Goal: Transaction & Acquisition: Purchase product/service

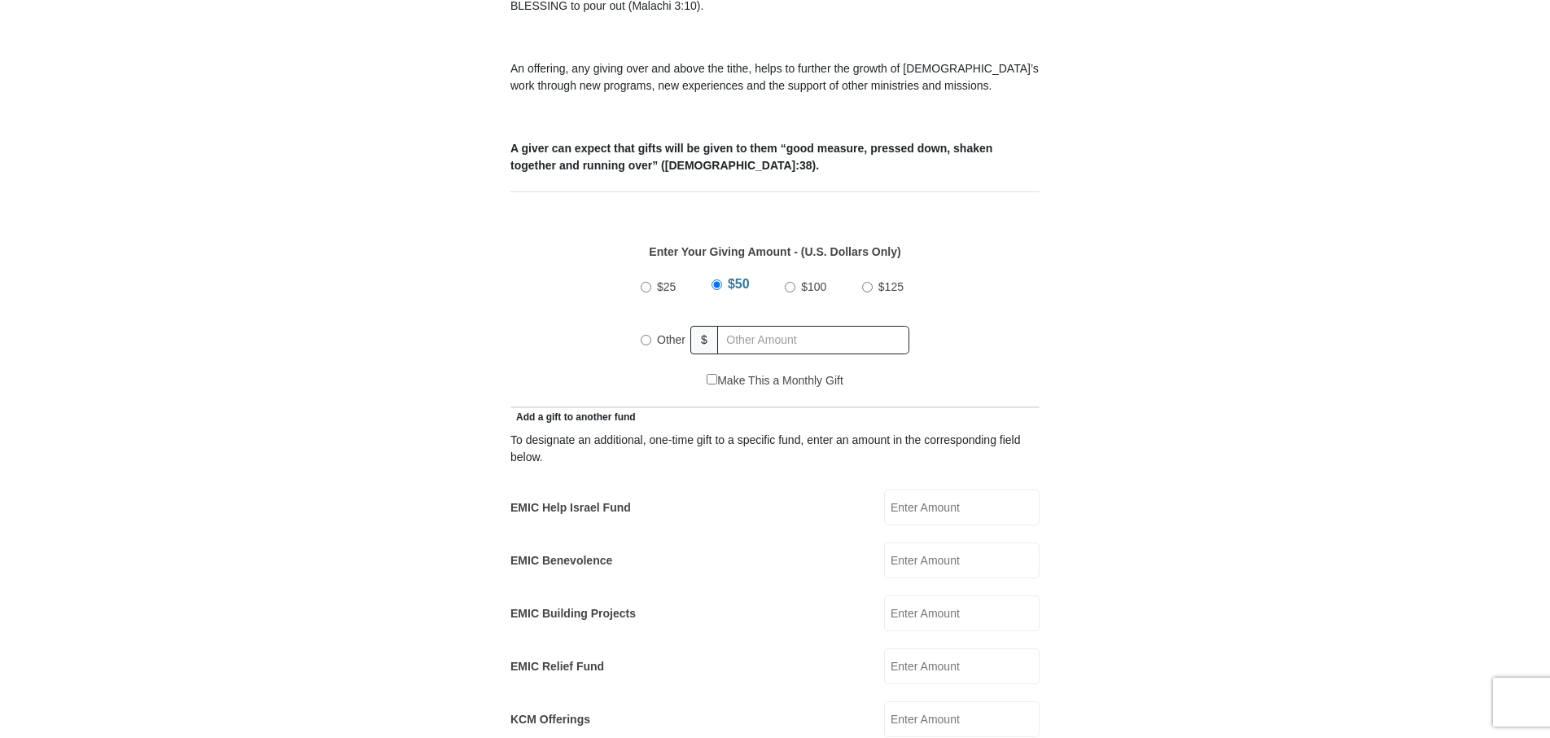
scroll to position [570, 0]
click at [645, 336] on input "Other" at bounding box center [646, 341] width 11 height 11
radio input "true"
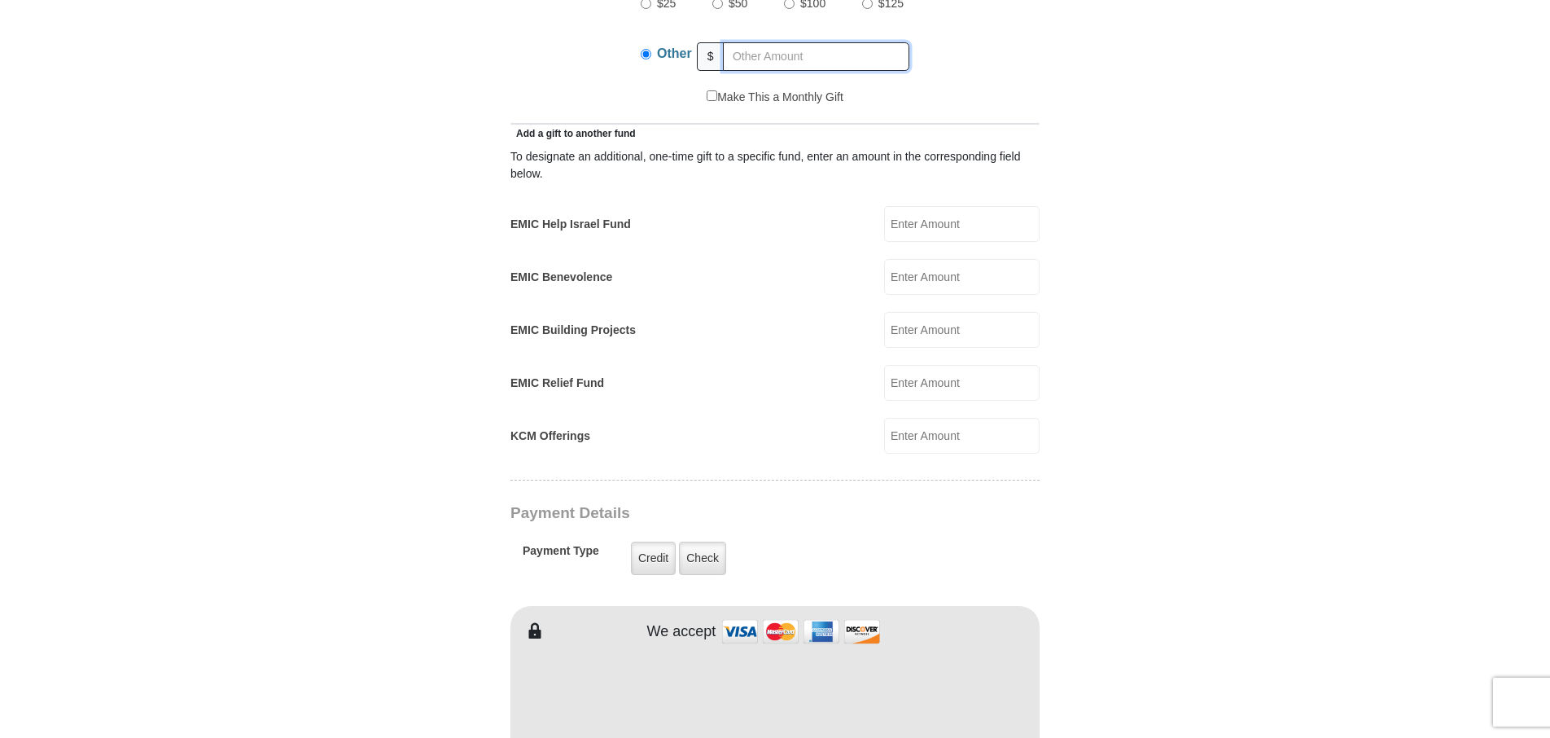
scroll to position [896, 0]
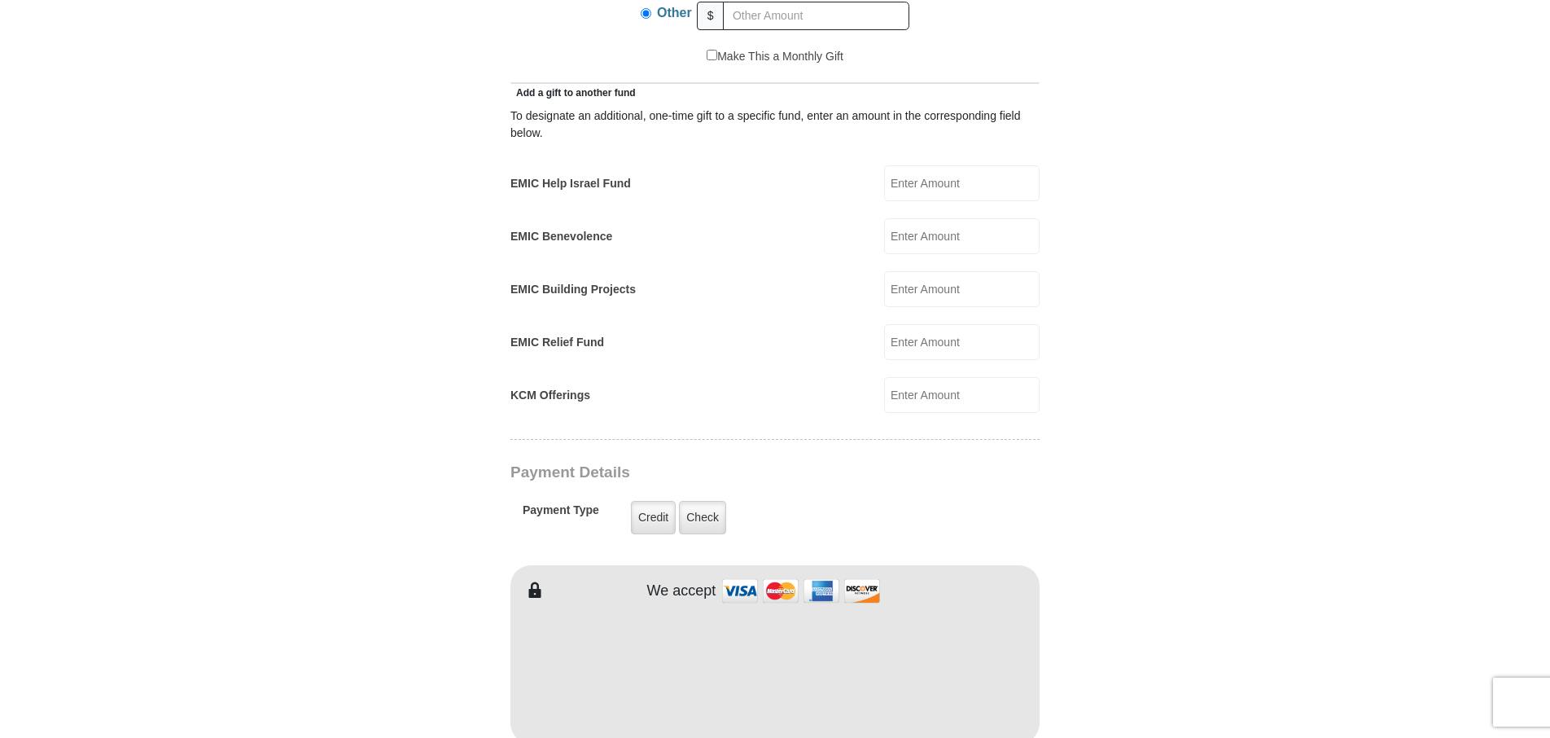
click at [918, 166] on input "EMIC Help Israel Fund" at bounding box center [961, 183] width 155 height 36
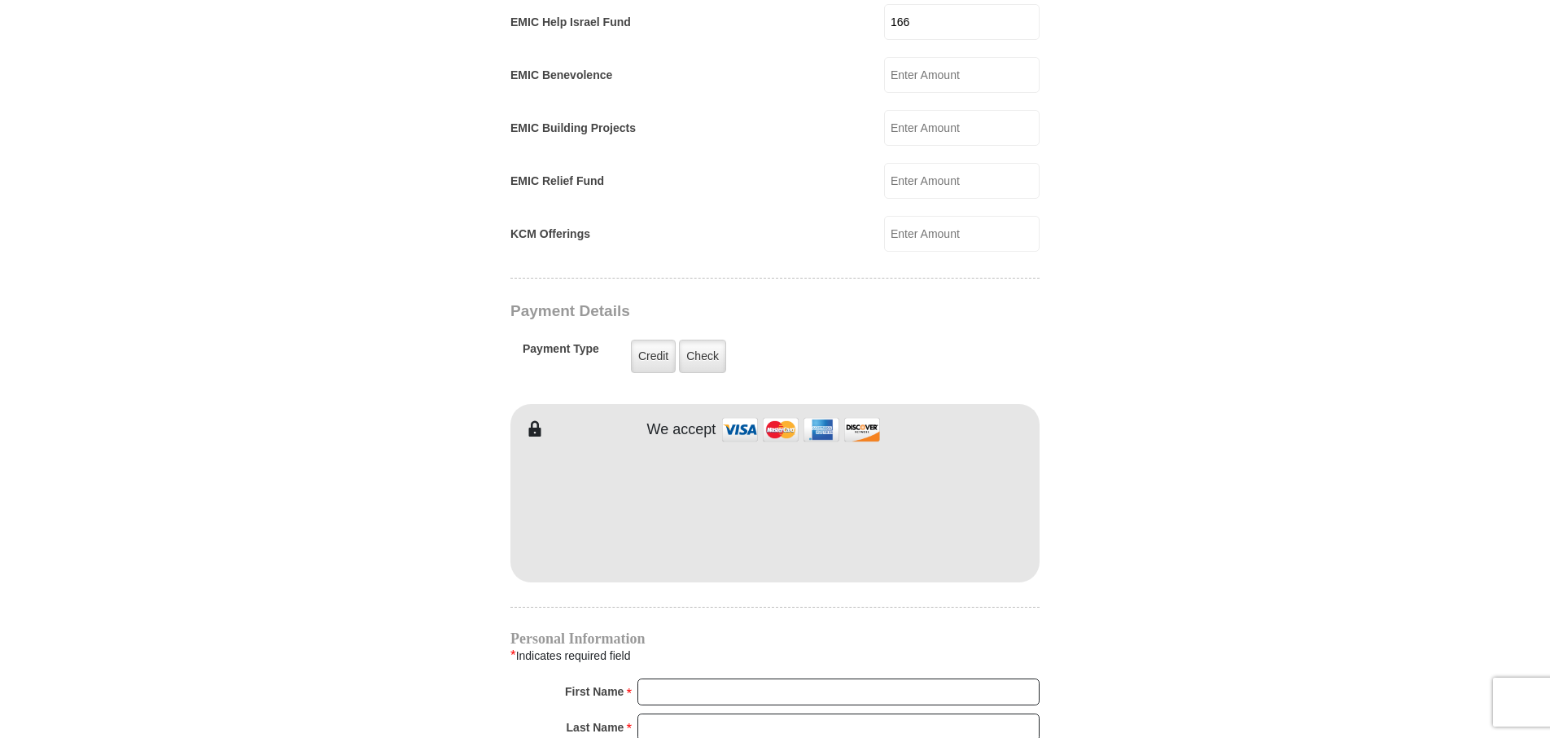
scroll to position [1058, 0]
type input "166"
click at [712, 338] on label "Check" at bounding box center [702, 354] width 47 height 33
click at [0, 0] on input "Check" at bounding box center [0, 0] width 0 height 0
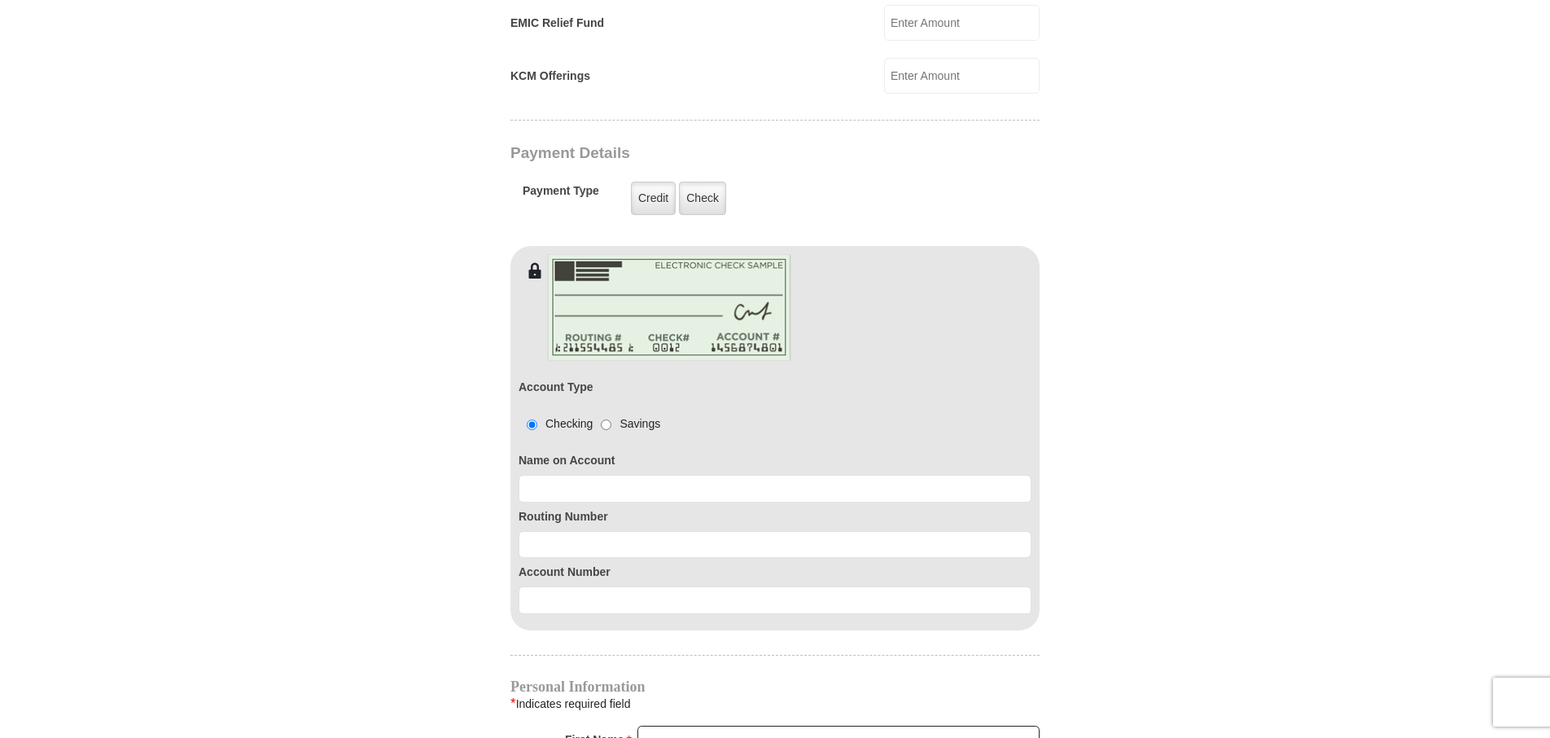
scroll to position [1221, 0]
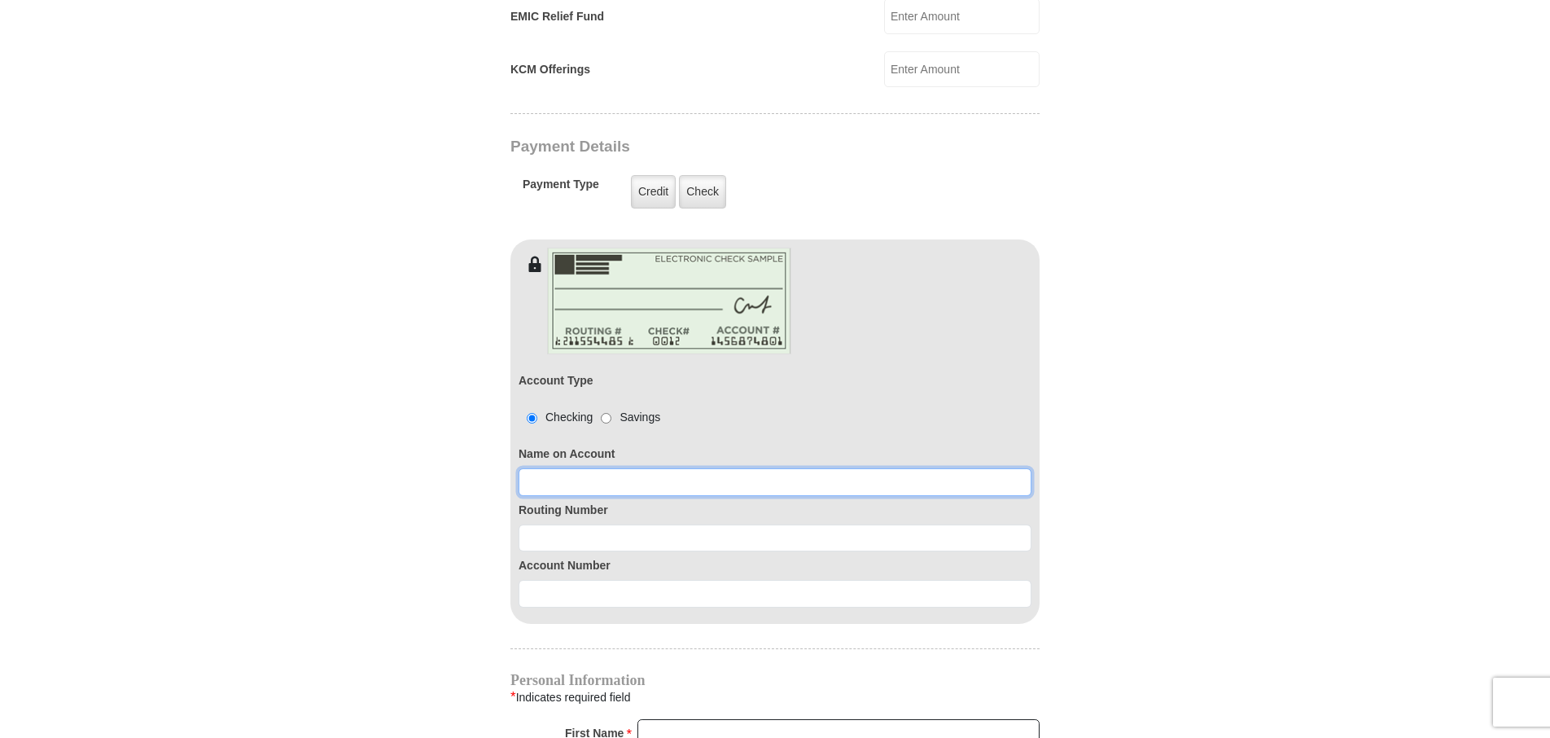
click at [760, 468] on input at bounding box center [775, 482] width 513 height 28
type input "Daniel and Margaret King"
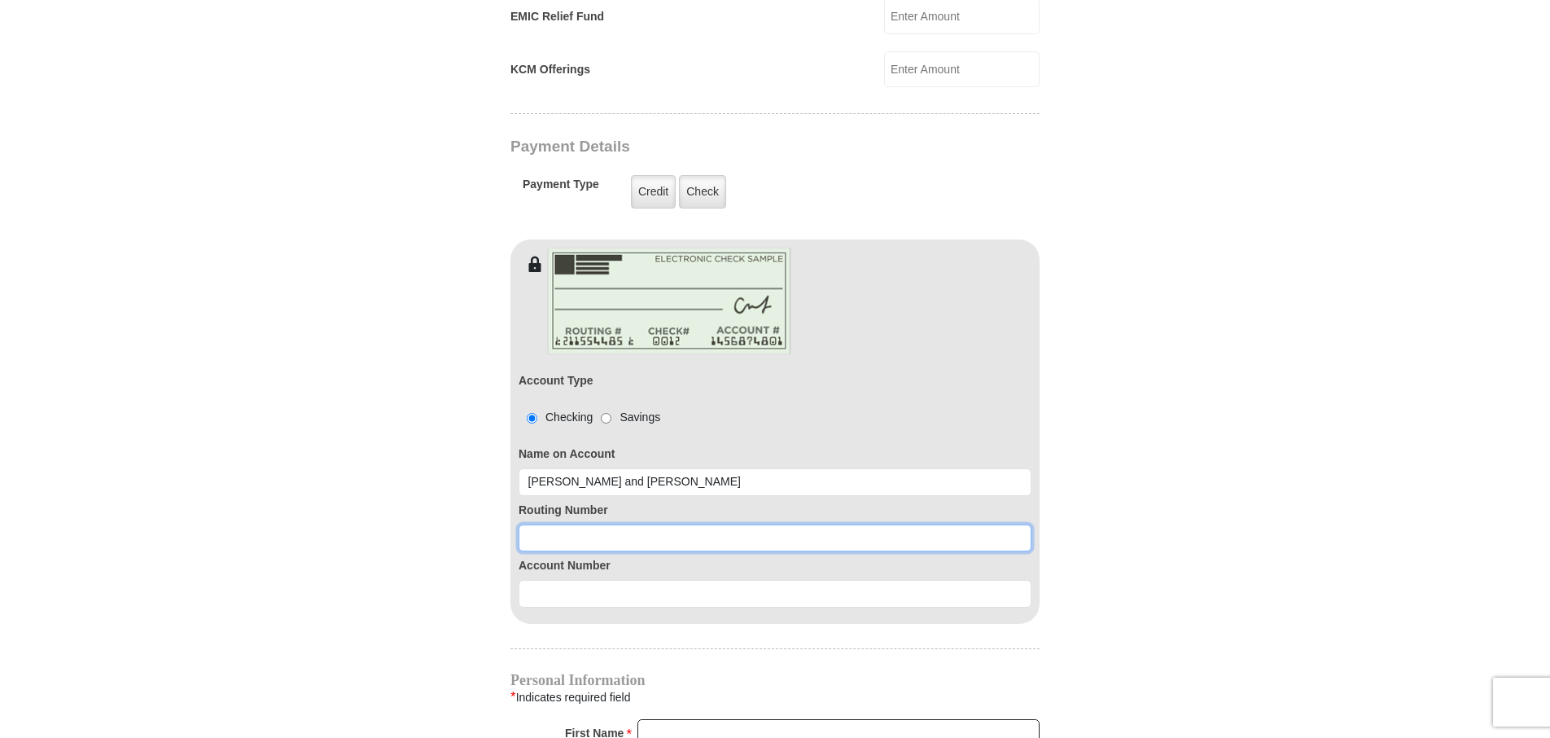
click at [588, 524] on input at bounding box center [775, 538] width 513 height 28
type input "263182817"
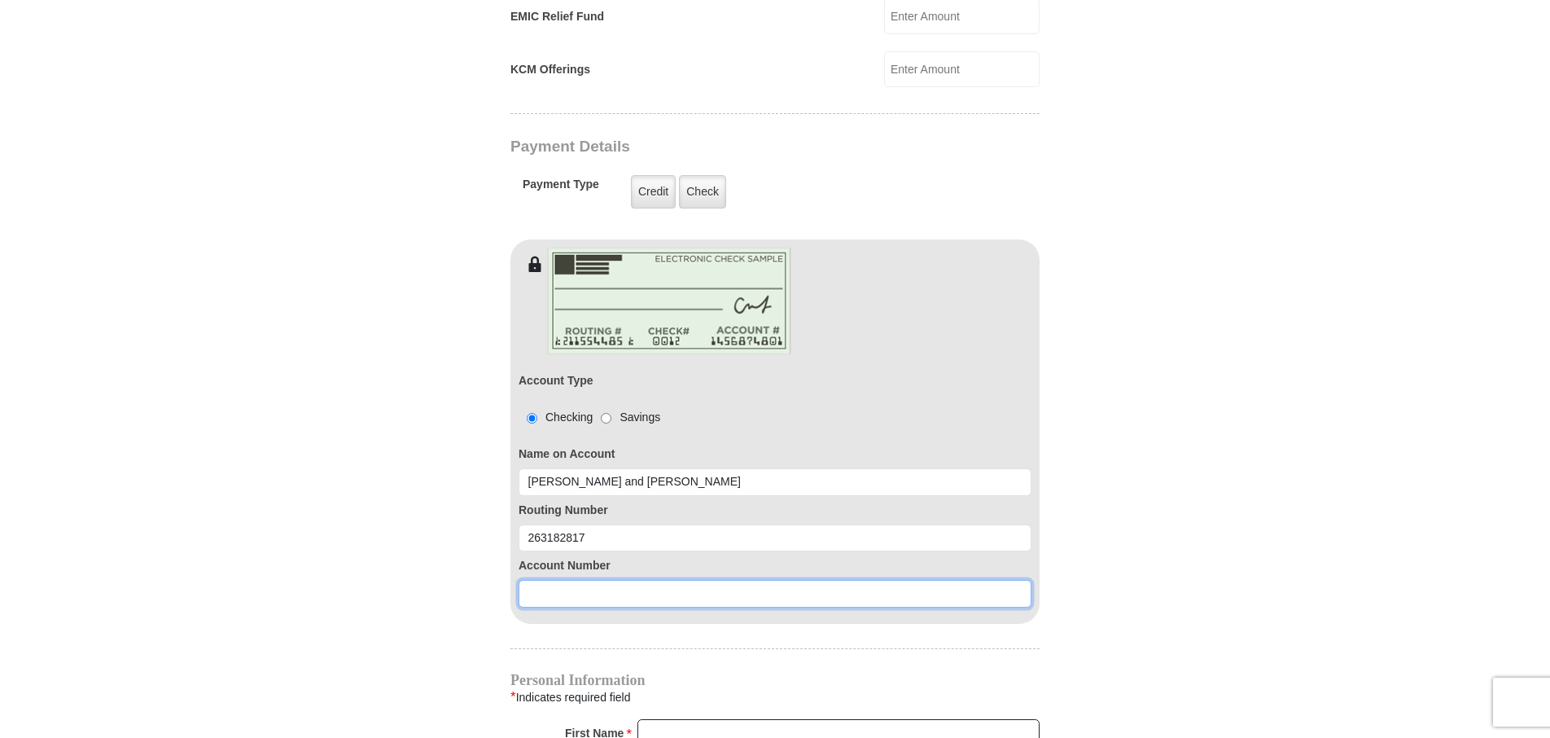
click at [628, 580] on input at bounding box center [775, 594] width 513 height 28
click at [572, 580] on input "10050007223360" at bounding box center [775, 594] width 513 height 28
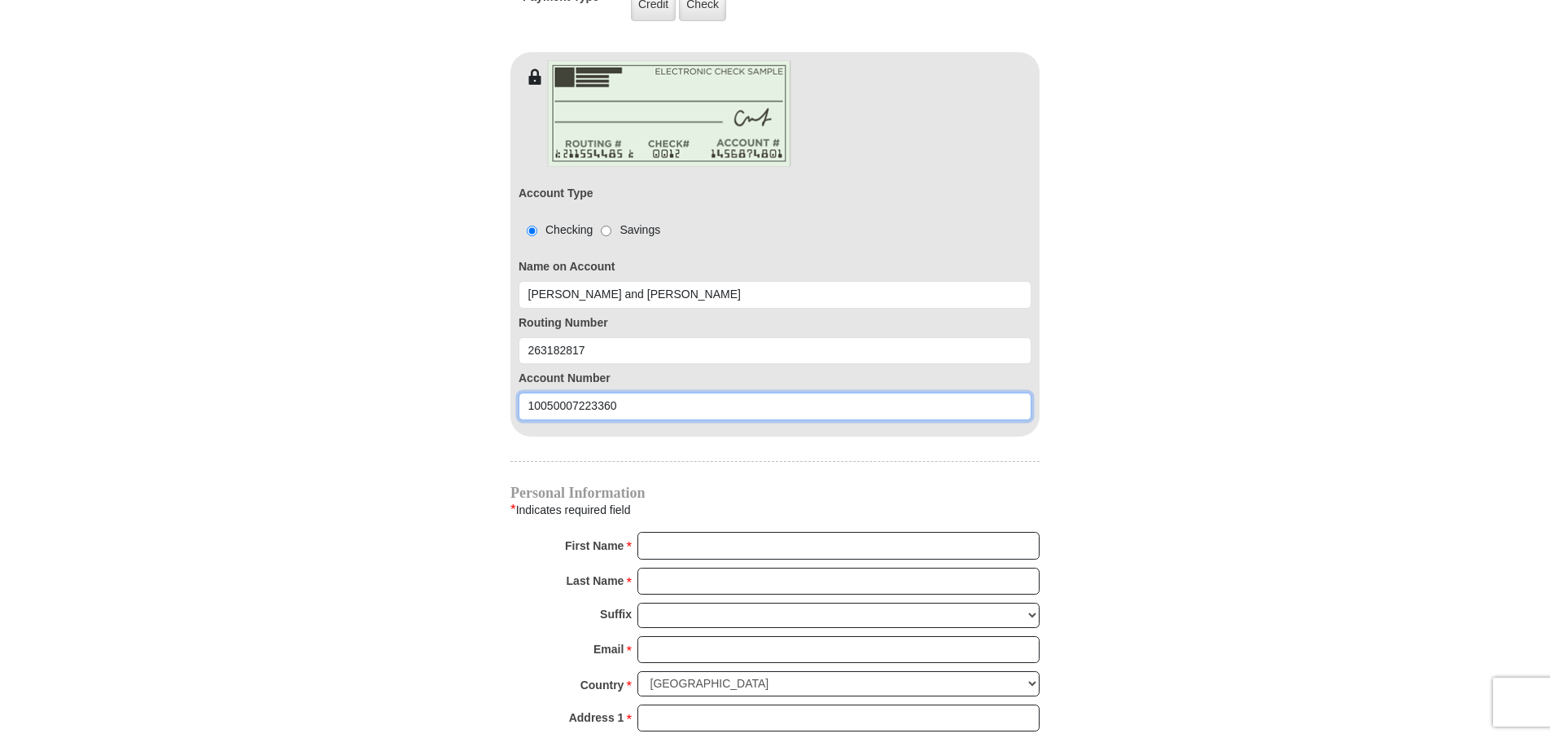
scroll to position [1465, 0]
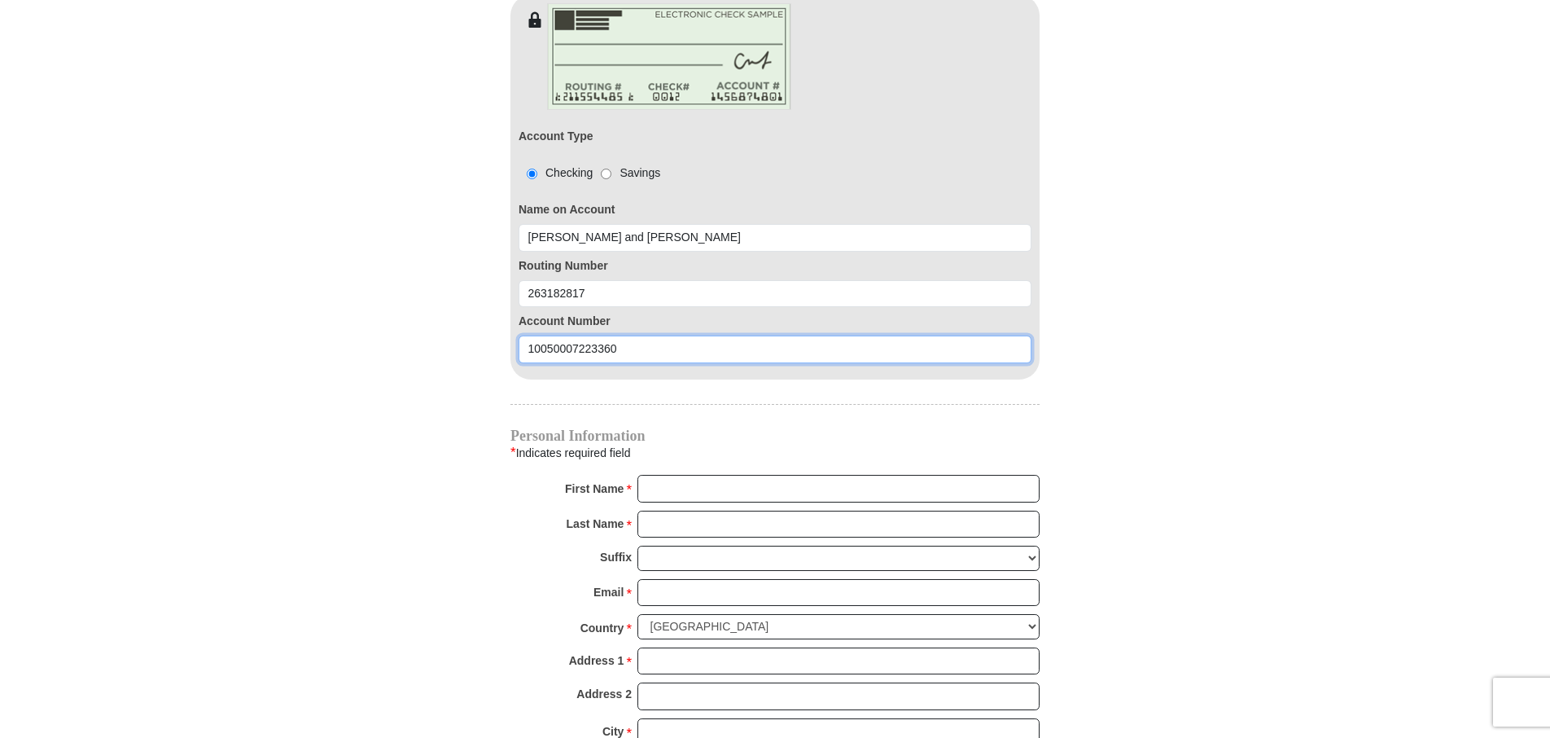
type input "10050007223360"
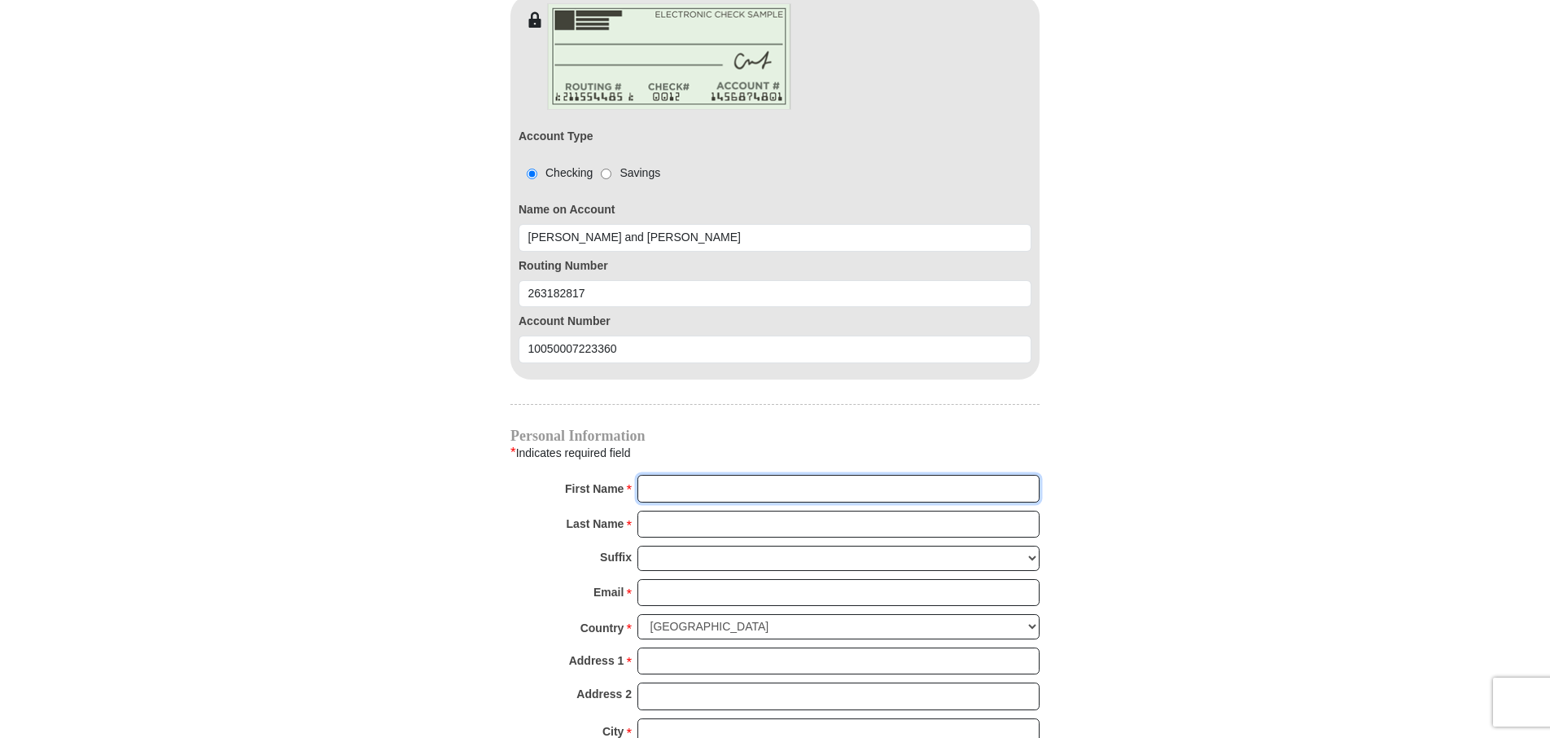
click at [799, 475] on input "First Name *" at bounding box center [838, 489] width 402 height 28
type input "Daniel And Margaret"
type input "King"
type input "dan.margaret.king@gmail.com"
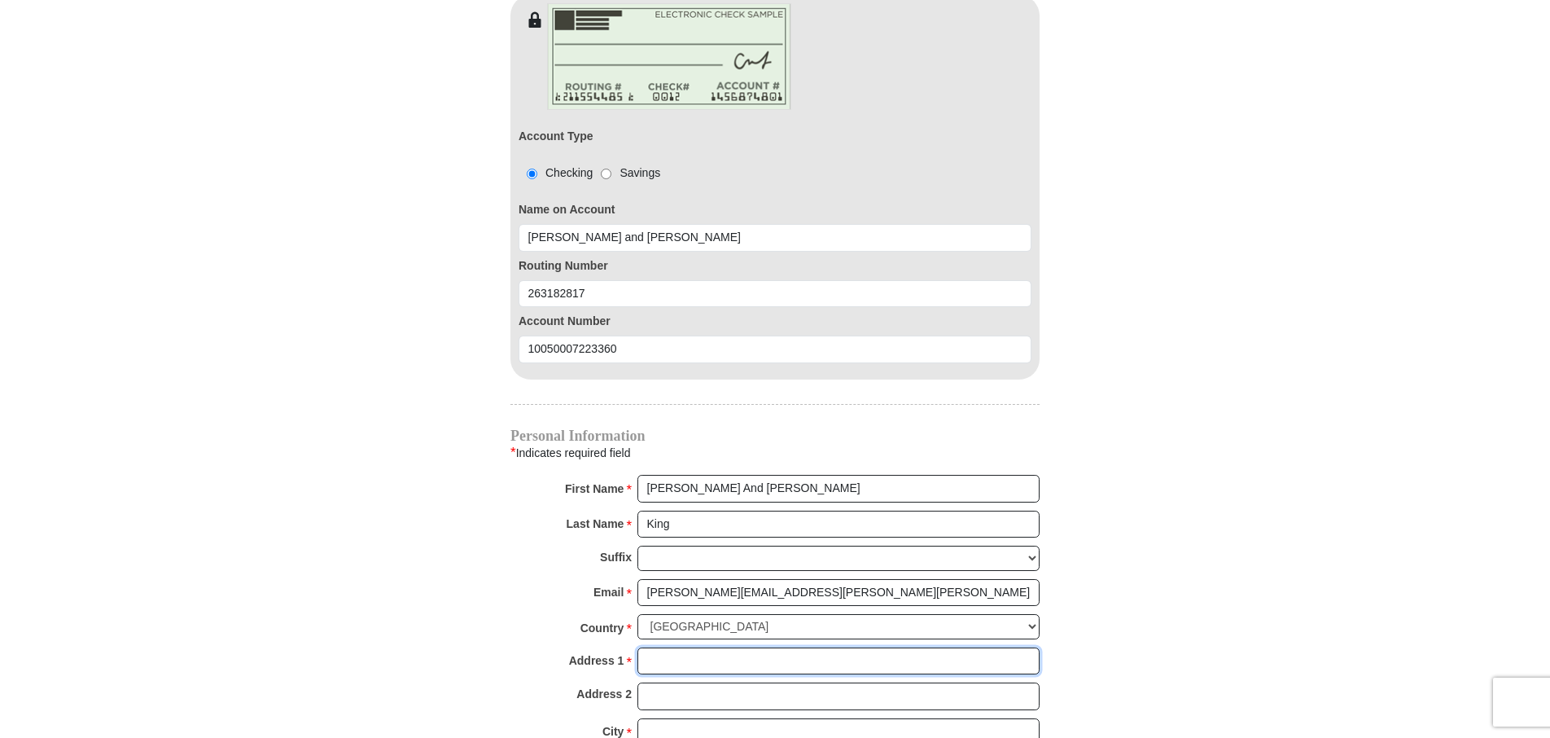
type input "18813 Sugarberry Ln"
type input "Spring Hill, Florida 34610"
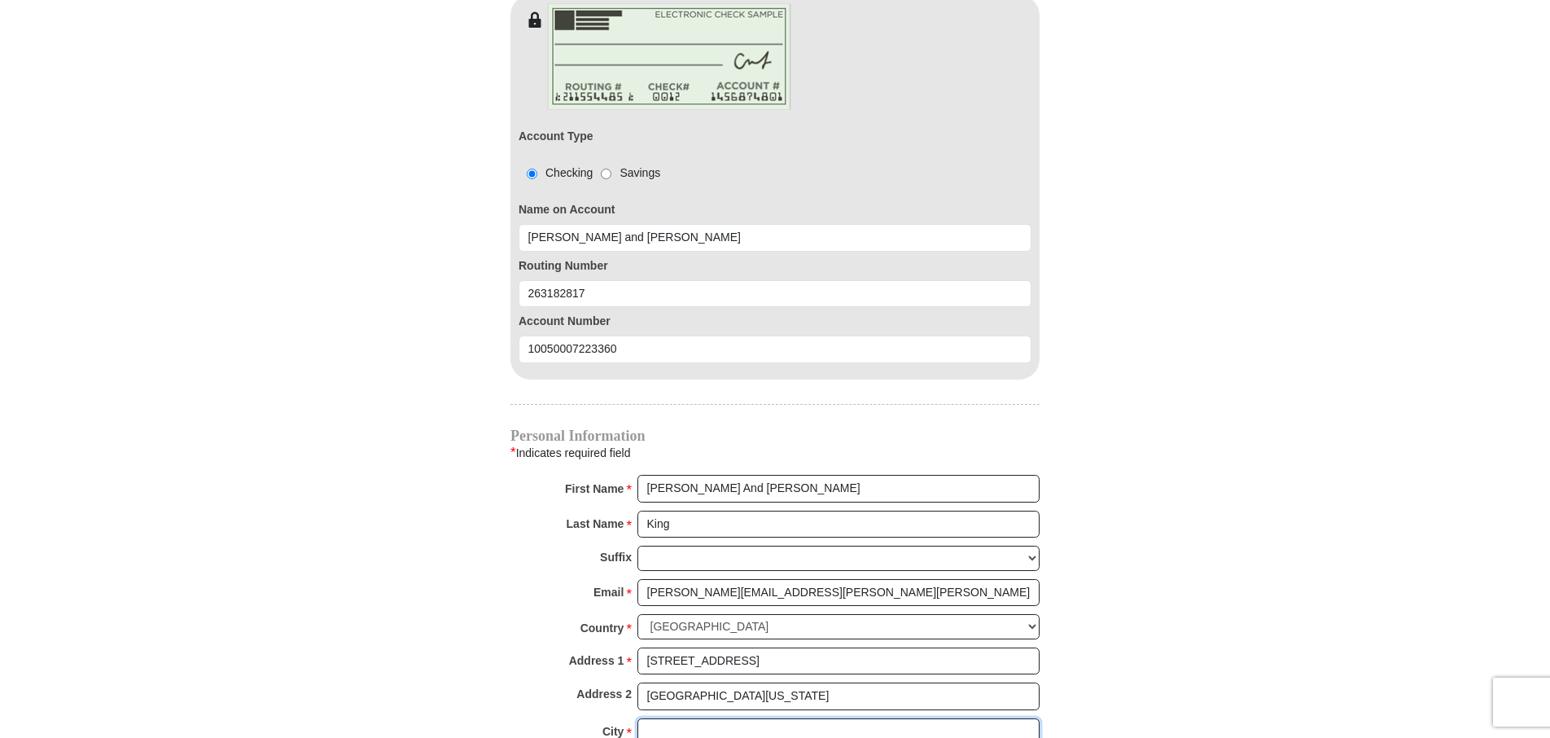
type input "Spring Hill, FL"
select select "FL"
type input "34610"
type input "6367346584"
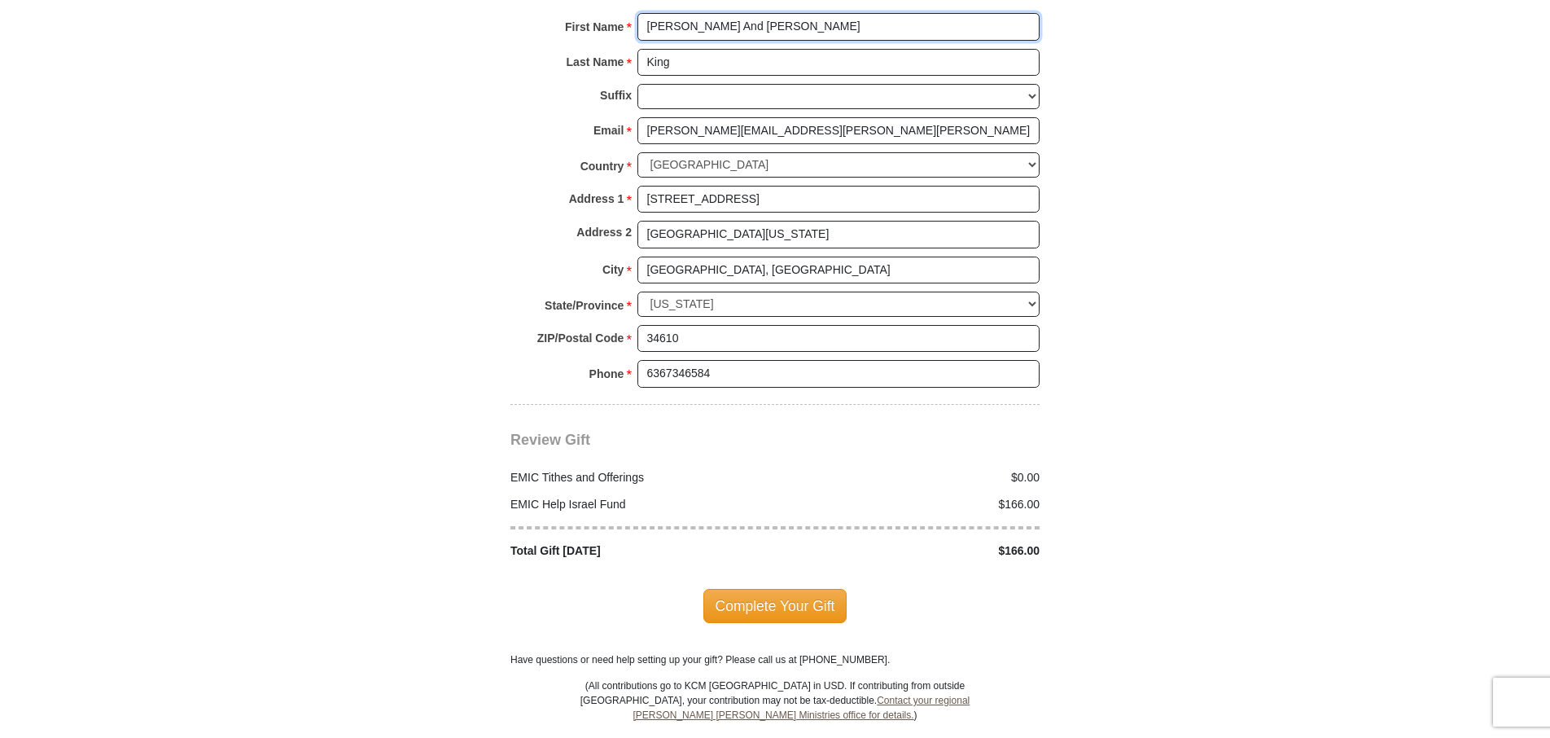
scroll to position [1954, 0]
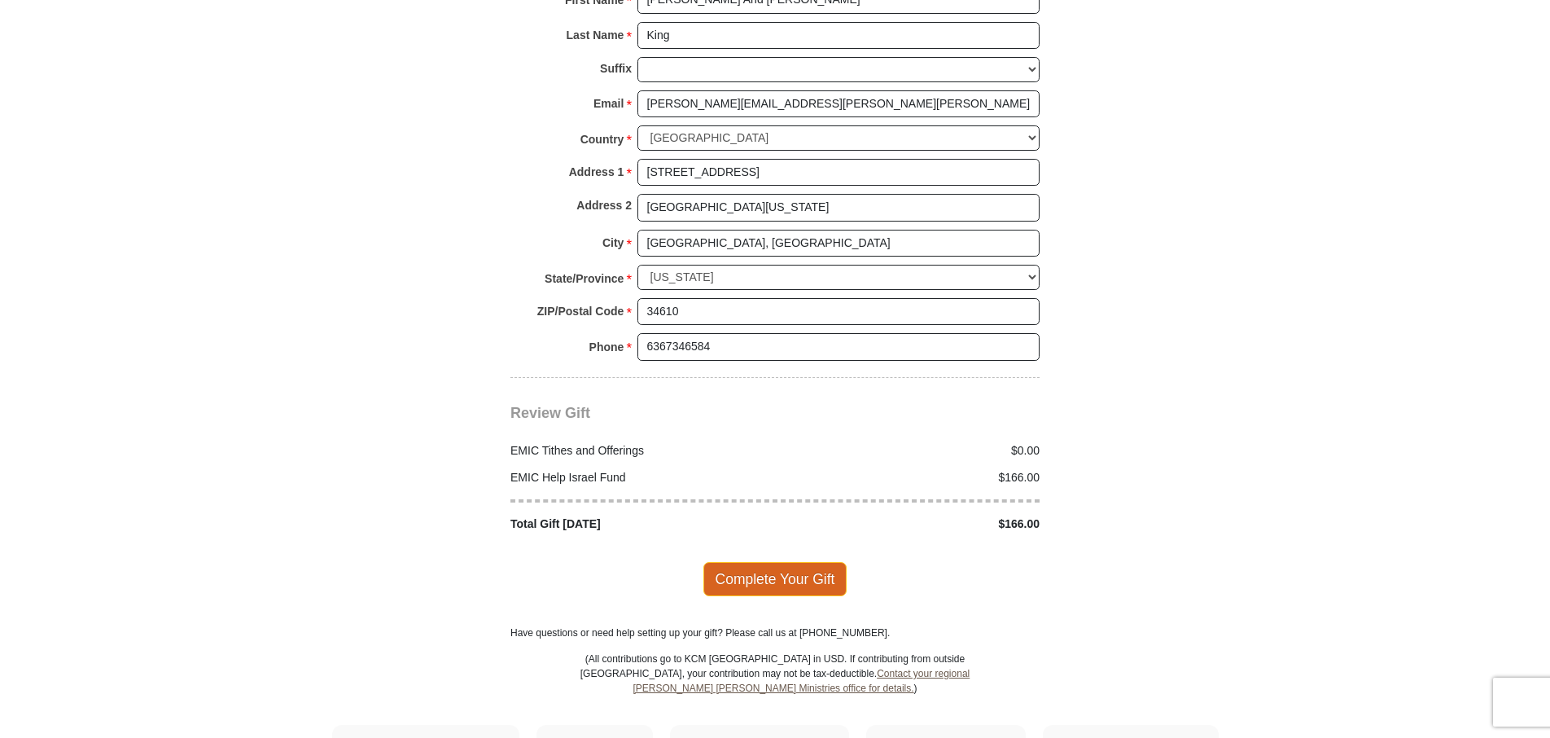
click at [800, 562] on span "Complete Your Gift" at bounding box center [775, 579] width 144 height 34
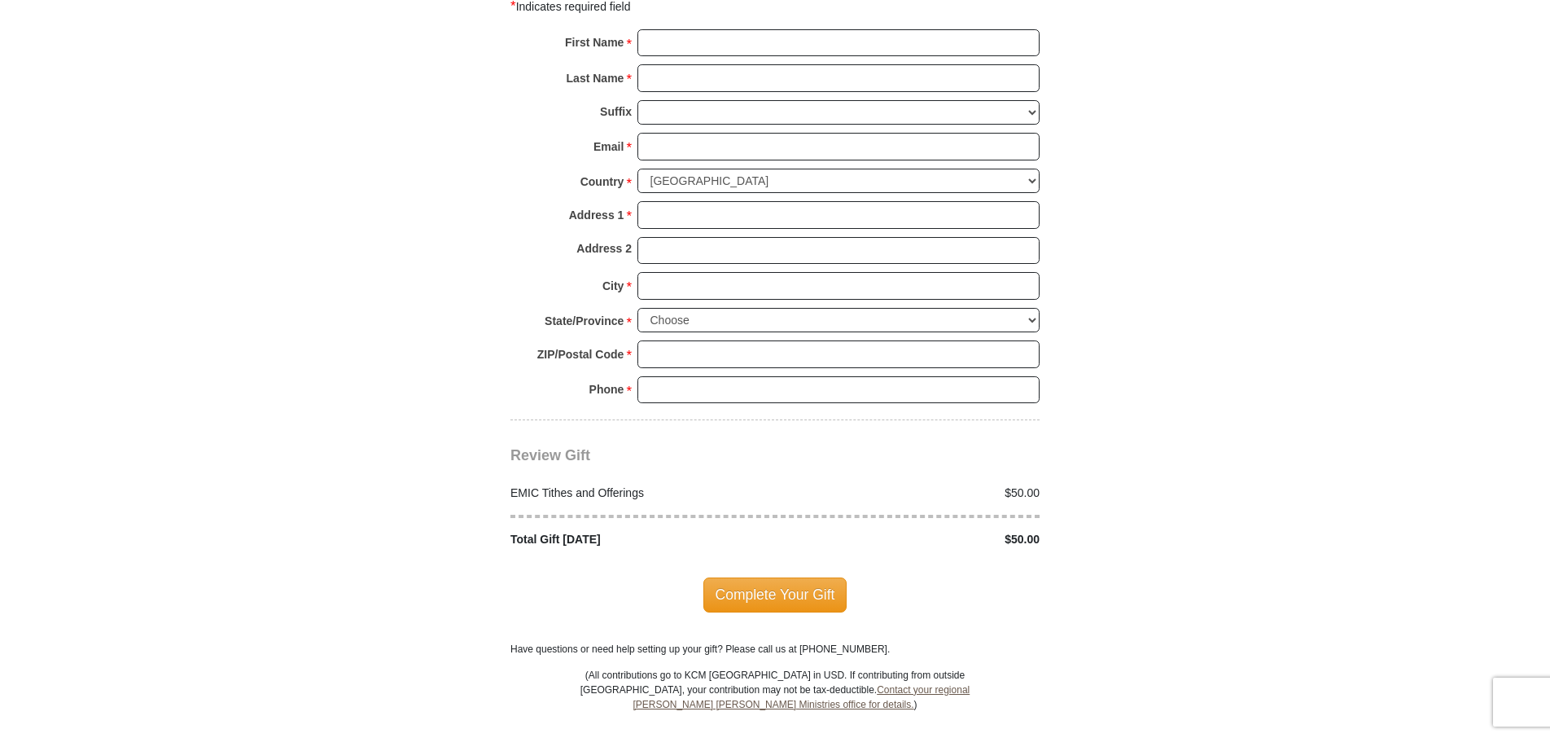
scroll to position [1791, 0]
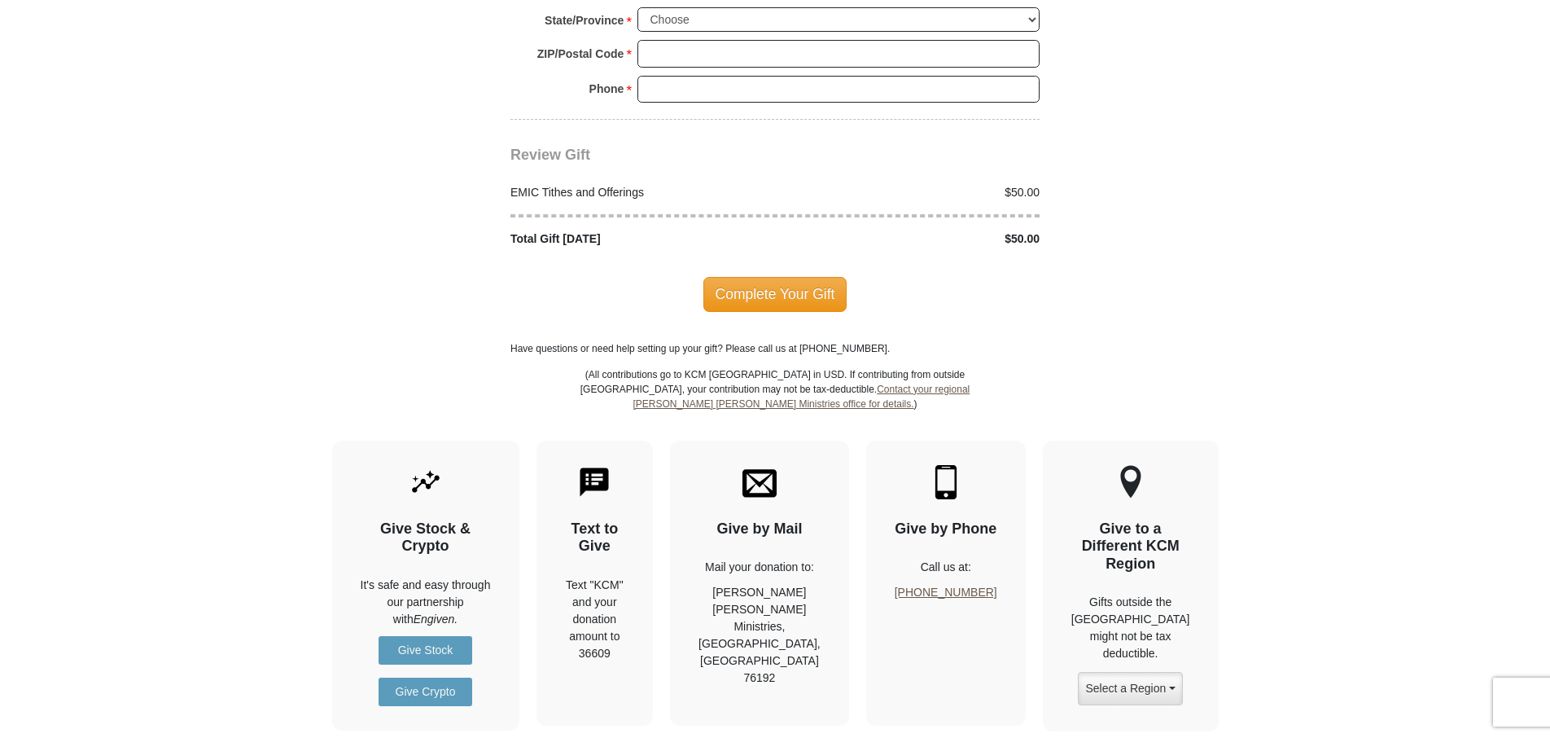
scroll to position [2035, 0]
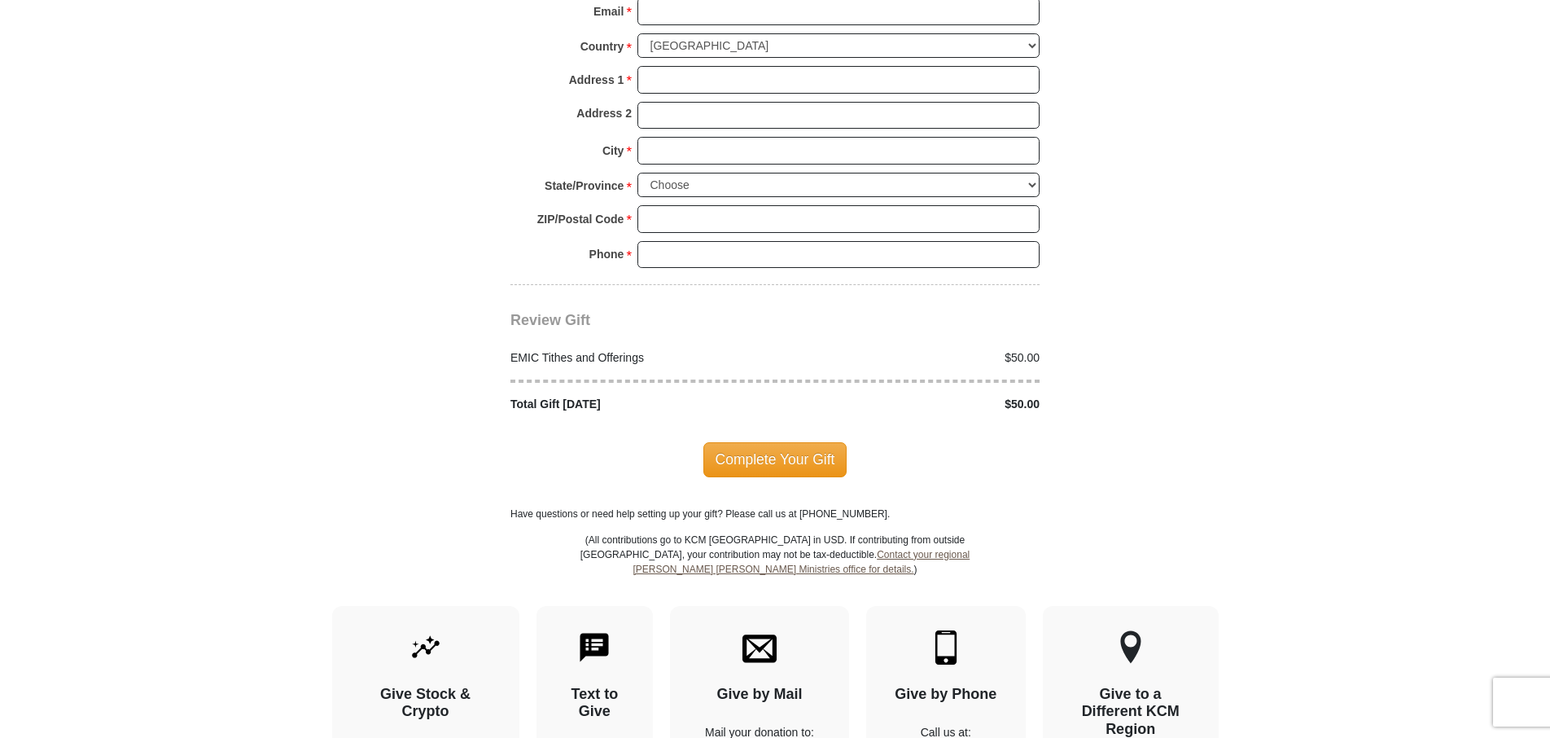
scroll to position [2117, 0]
